Goal: Find specific page/section: Find specific page/section

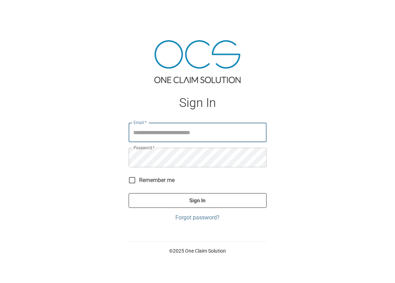
click at [151, 140] on input "Email   *" at bounding box center [198, 133] width 138 height 20
type input "**********"
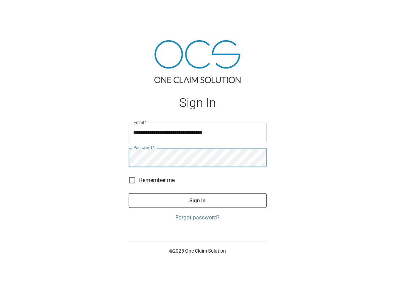
click at [129, 193] on button "Sign In" at bounding box center [198, 200] width 138 height 15
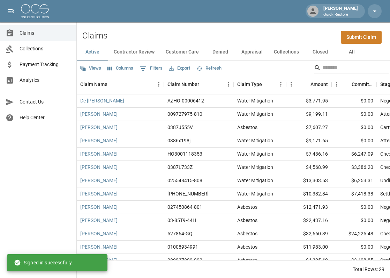
click at [47, 77] on span "Analytics" at bounding box center [45, 79] width 51 height 7
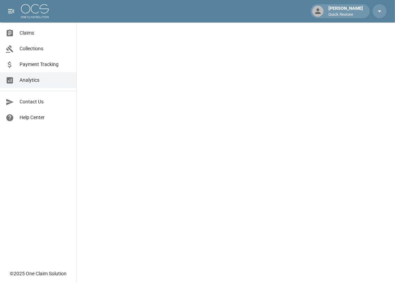
click at [42, 34] on span "Claims" at bounding box center [45, 32] width 51 height 7
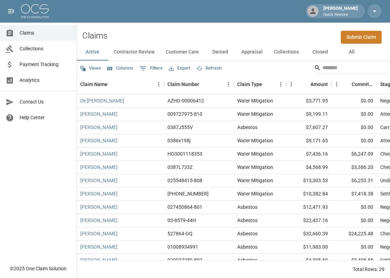
click at [355, 52] on button "All" at bounding box center [351, 52] width 31 height 17
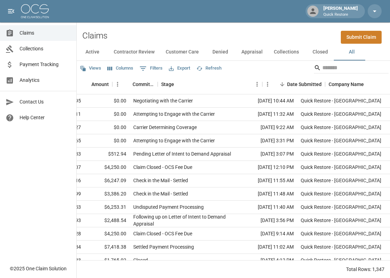
scroll to position [0, 339]
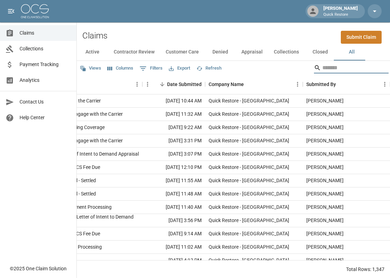
click at [343, 66] on input "Search" at bounding box center [351, 67] width 56 height 11
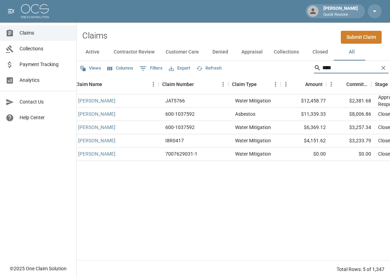
scroll to position [0, 0]
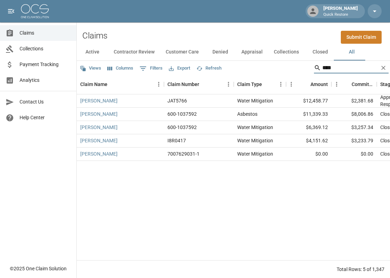
type input "****"
click at [97, 101] on link "[PERSON_NAME]" at bounding box center [98, 100] width 37 height 7
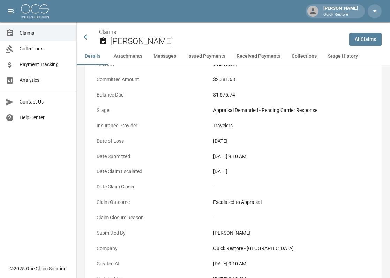
scroll to position [70, 0]
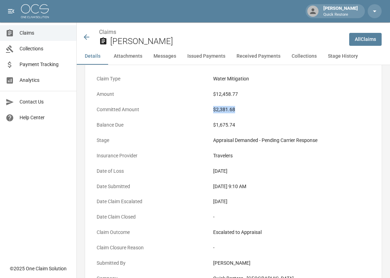
drag, startPoint x: 235, startPoint y: 109, endPoint x: 211, endPoint y: 109, distance: 23.4
click at [212, 109] on div "Committed Amount $2,381.68" at bounding box center [234, 110] width 280 height 15
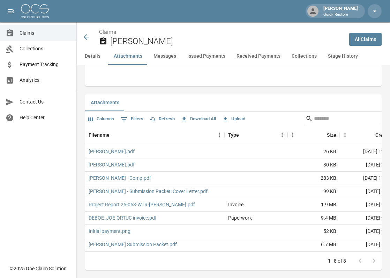
scroll to position [628, 0]
